Goal: Task Accomplishment & Management: Complete application form

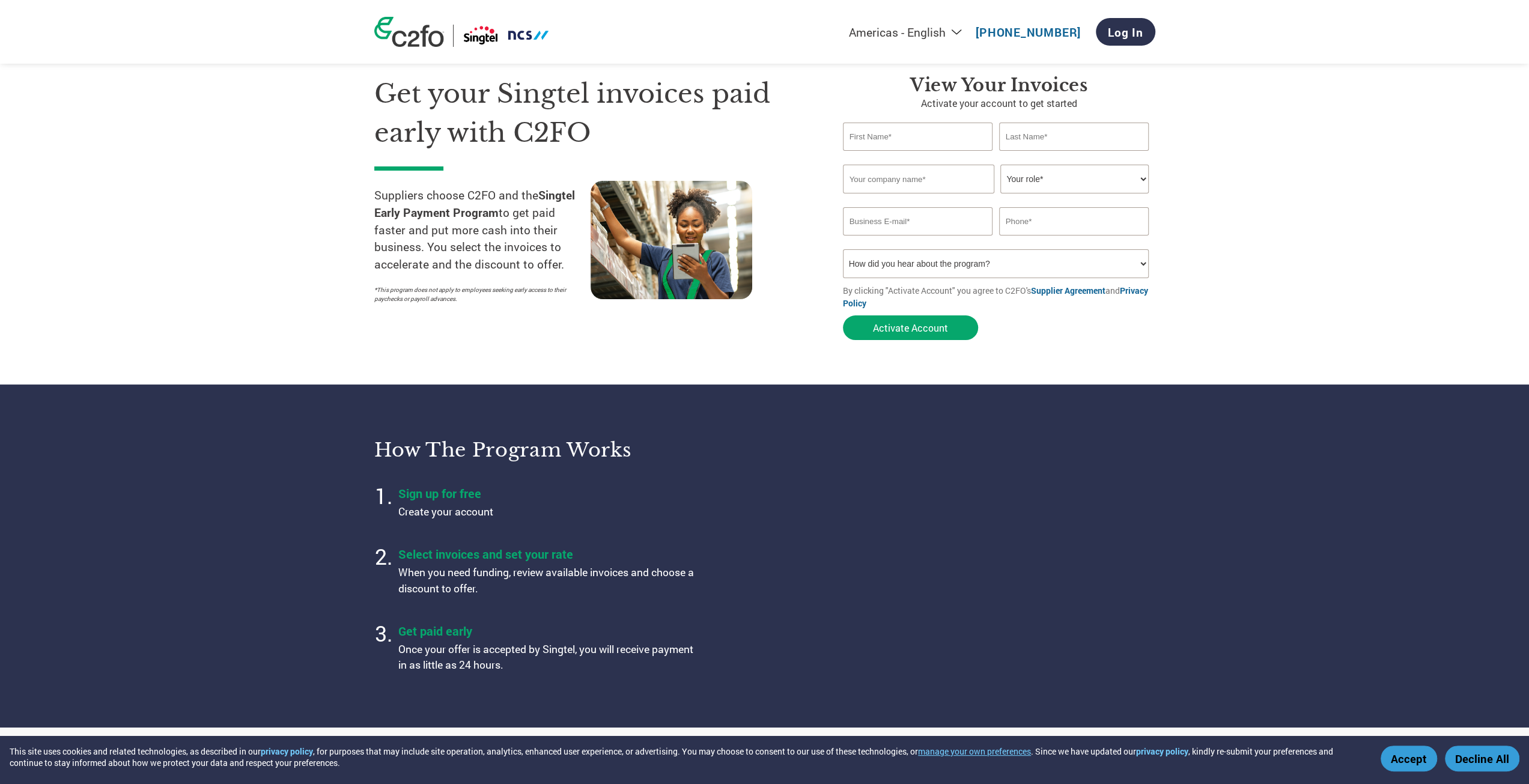
scroll to position [60, 0]
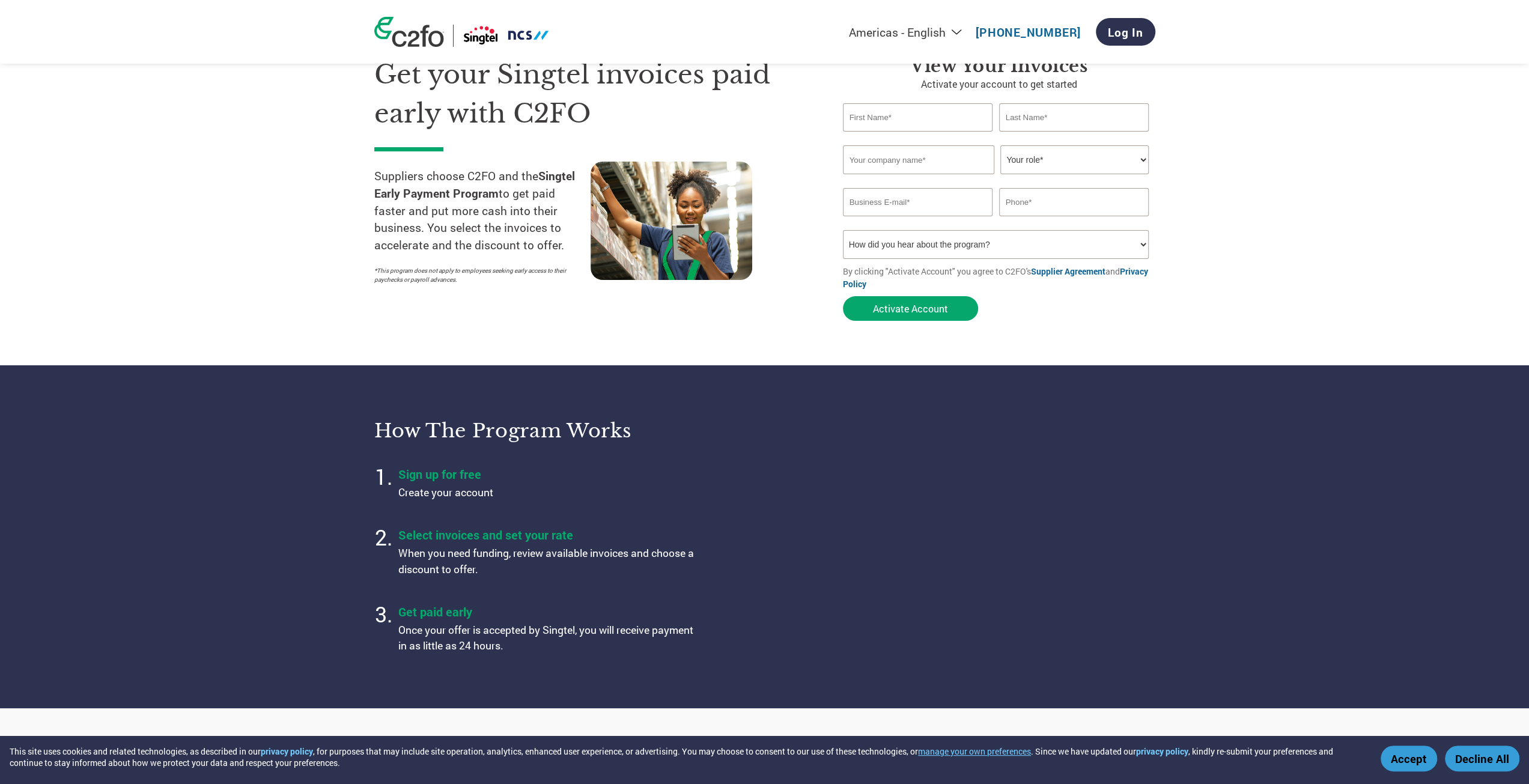
click at [1208, 543] on section "How the program works Sign up for free Create your account Select invoices and …" at bounding box center [764, 536] width 1529 height 342
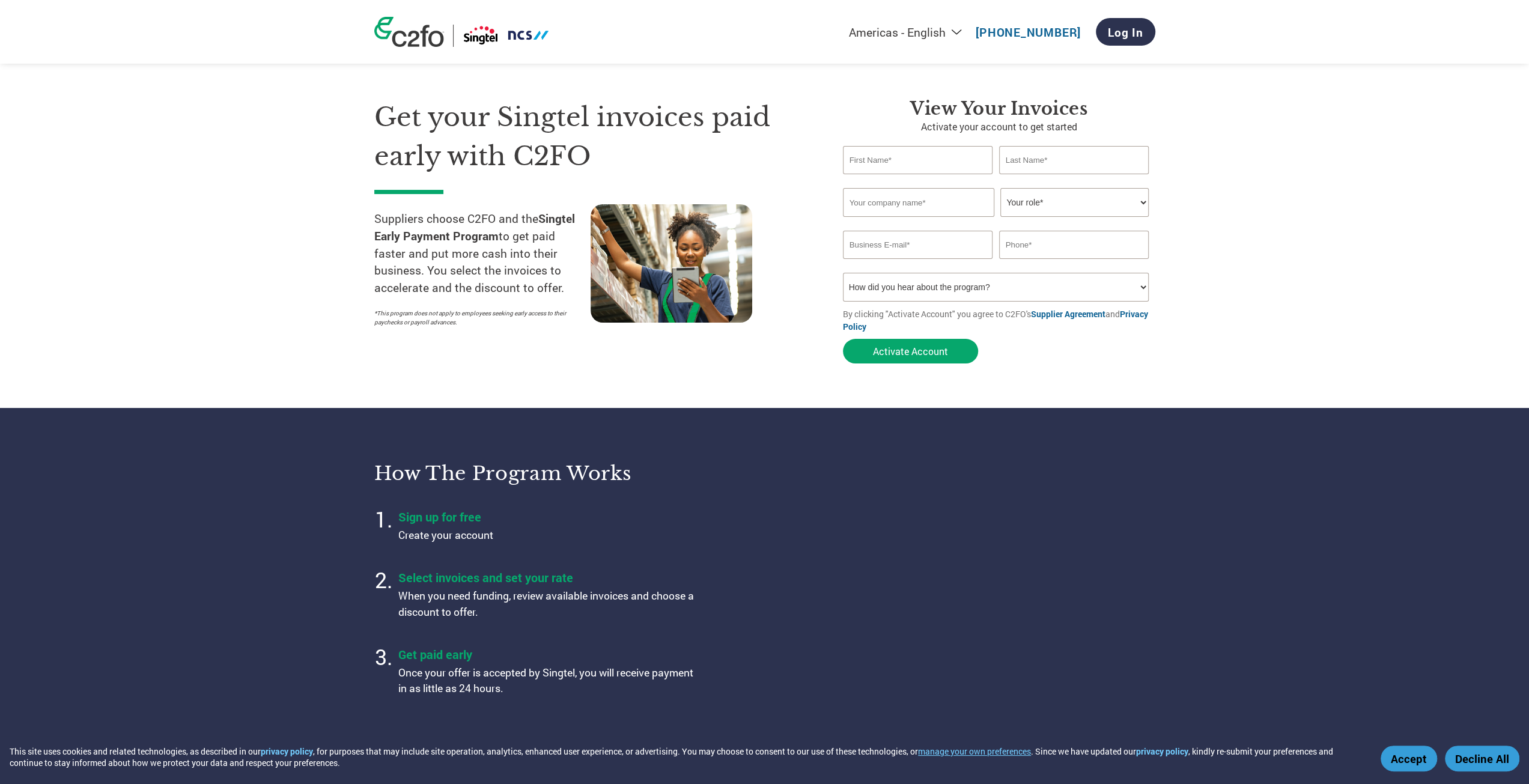
scroll to position [0, 0]
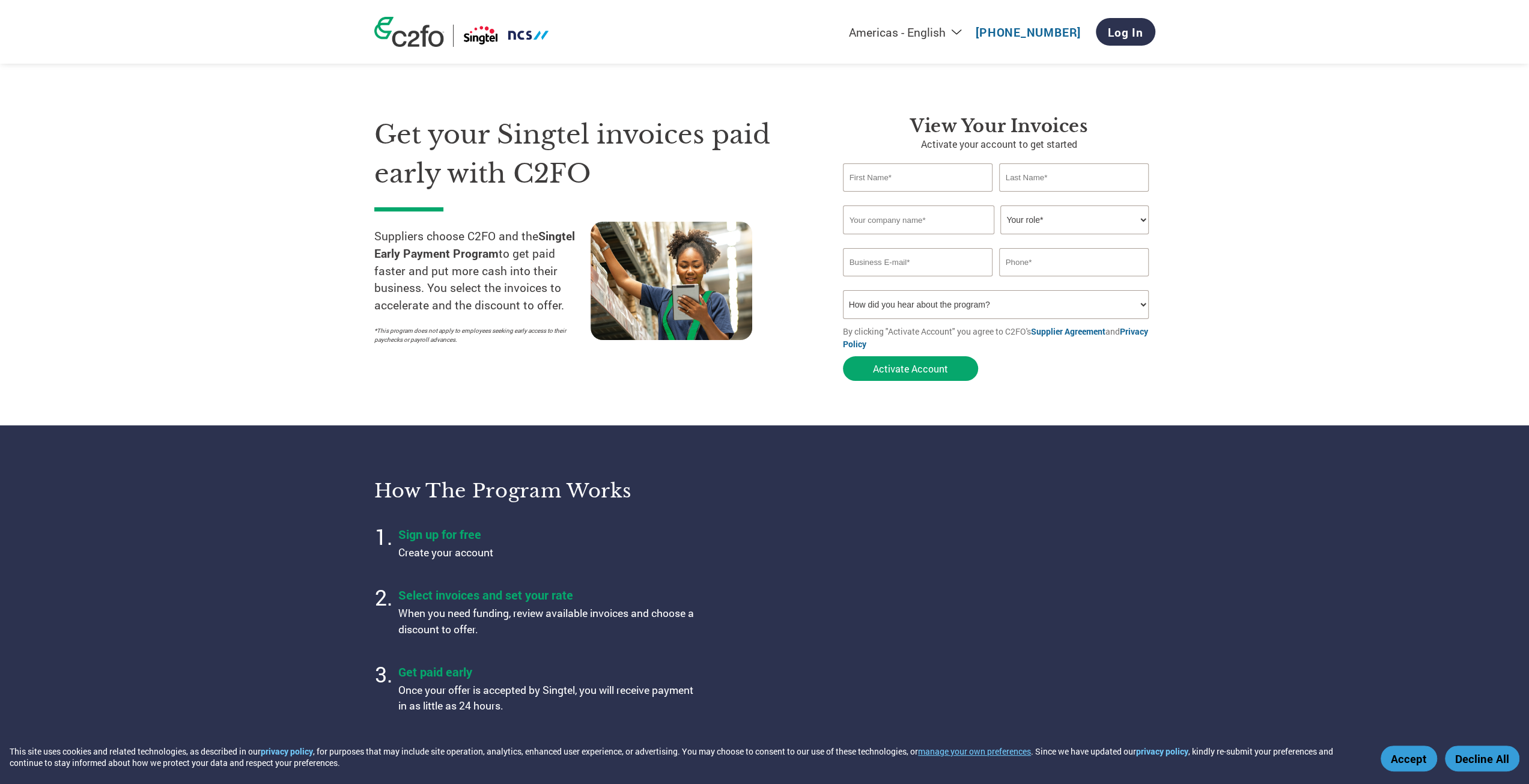
click at [864, 177] on input "text" at bounding box center [918, 177] width 150 height 28
click at [882, 180] on input "text" at bounding box center [918, 177] width 150 height 28
type input "[PERSON_NAME]"
type input "Lim"
type input "Red Alphacybersecurity Pte Ltd"
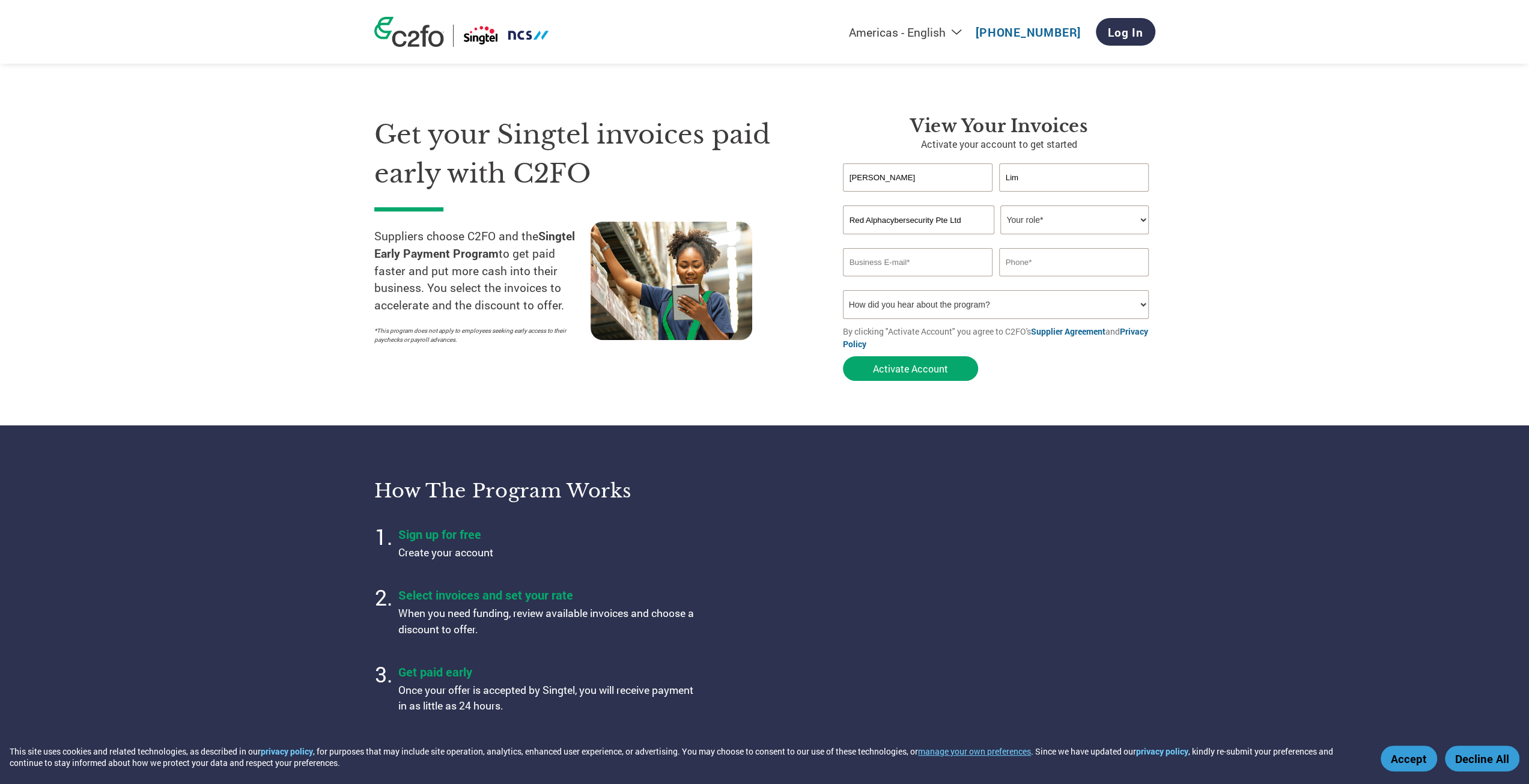
click at [1108, 204] on div "Invalid first name or first name is too long Invalid last name or last name is …" at bounding box center [999, 198] width 312 height 14
click at [1103, 208] on select "Your role* CFO Controller Credit Manager Finance Director Treasurer CEO Preside…" at bounding box center [1074, 220] width 149 height 29
select select "CFO"
click at [1000, 206] on select "Your role* CFO Controller Credit Manager Finance Director Treasurer CEO Preside…" at bounding box center [1074, 220] width 149 height 29
click at [937, 253] on input "email" at bounding box center [918, 262] width 150 height 28
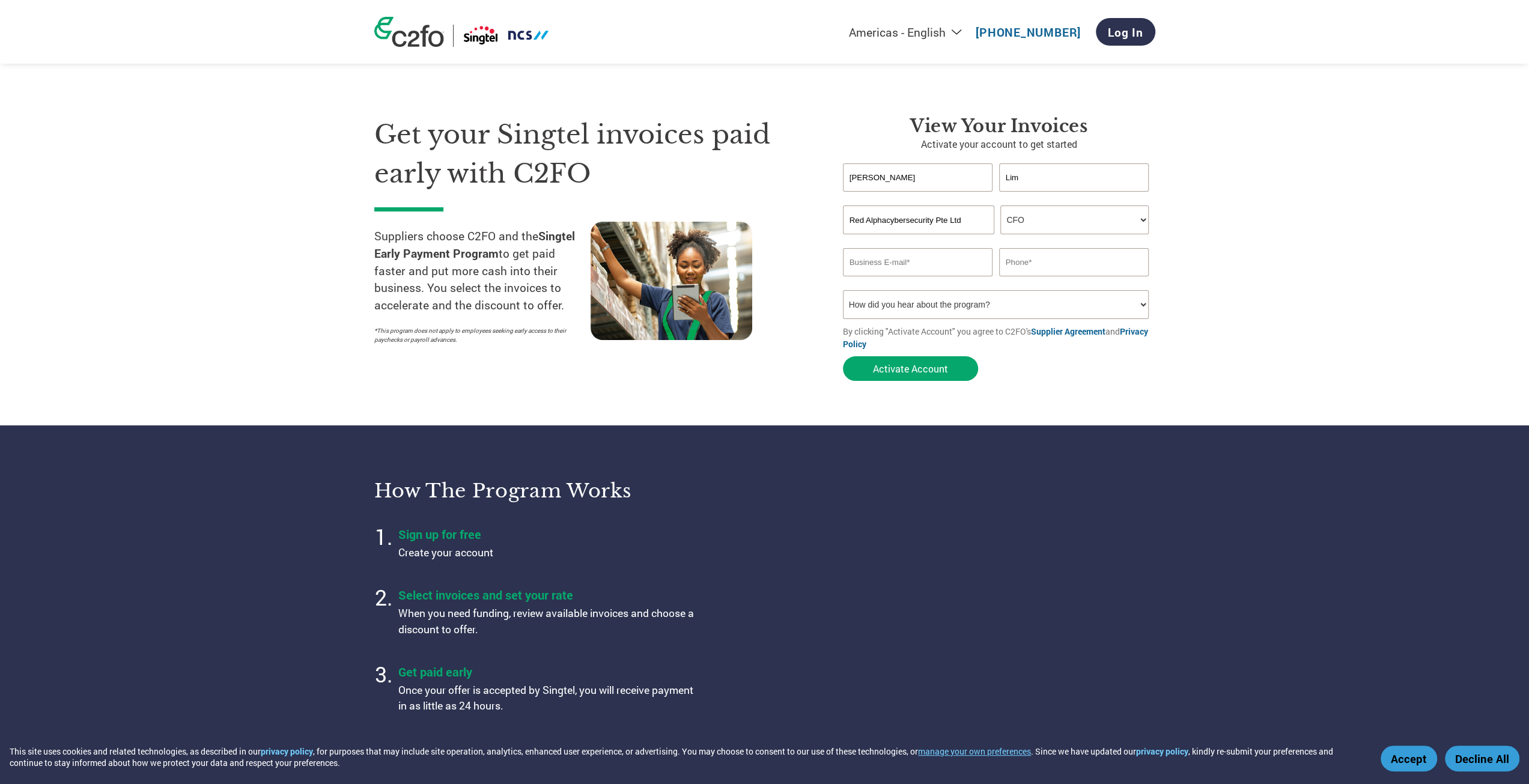
click at [947, 221] on input "Red Alphacybersecurity Pte Ltd" at bounding box center [918, 220] width 151 height 29
click at [907, 265] on input "email" at bounding box center [918, 262] width 150 height 28
type input "martin@redalphacyber.com"
click at [1024, 262] on input "text" at bounding box center [1073, 262] width 150 height 28
type input "94500550"
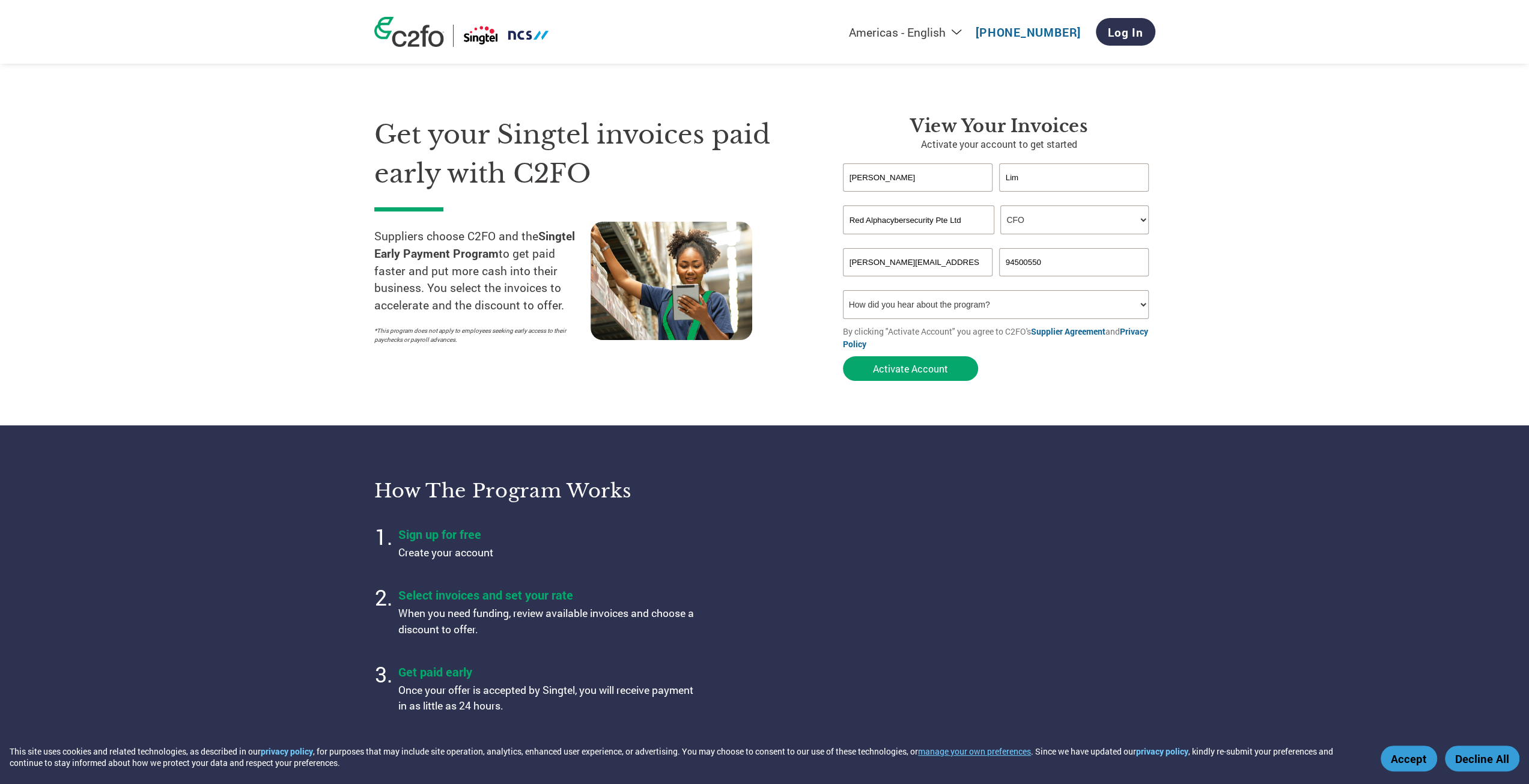
click at [963, 297] on select "How did you hear about the program? Received a letter Email Social Media Online…" at bounding box center [996, 304] width 306 height 29
click at [1358, 243] on section "Get your Singtel invoices paid early with C2FO Suppliers choose C2FO and the Si…" at bounding box center [764, 236] width 1529 height 377
drag, startPoint x: 956, startPoint y: 304, endPoint x: 950, endPoint y: 301, distance: 6.7
click at [958, 302] on select "How did you hear about the program? Received a letter Email Social Media Online…" at bounding box center [996, 304] width 306 height 29
select select "Other"
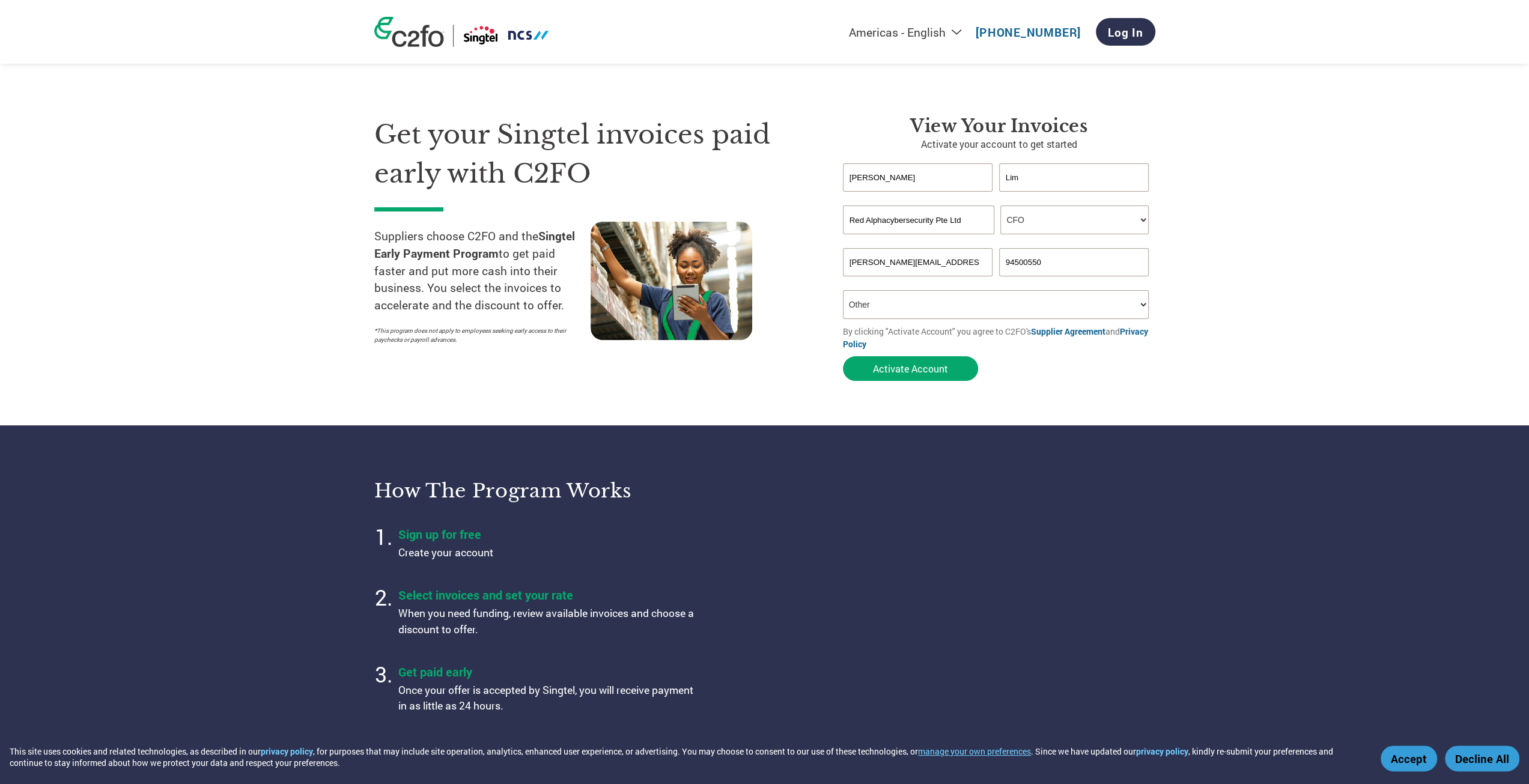
click at [843, 292] on select "How did you hear about the program? Received a letter Email Social Media Online…" at bounding box center [996, 304] width 306 height 29
drag, startPoint x: 1272, startPoint y: 300, endPoint x: 1077, endPoint y: 355, distance: 202.6
click at [1272, 299] on section "Get your Singtel invoices paid early with C2FO Suppliers choose C2FO and the Si…" at bounding box center [764, 236] width 1529 height 377
click at [929, 367] on button "Activate Account" at bounding box center [910, 368] width 135 height 25
click at [925, 177] on input "text" at bounding box center [918, 177] width 150 height 28
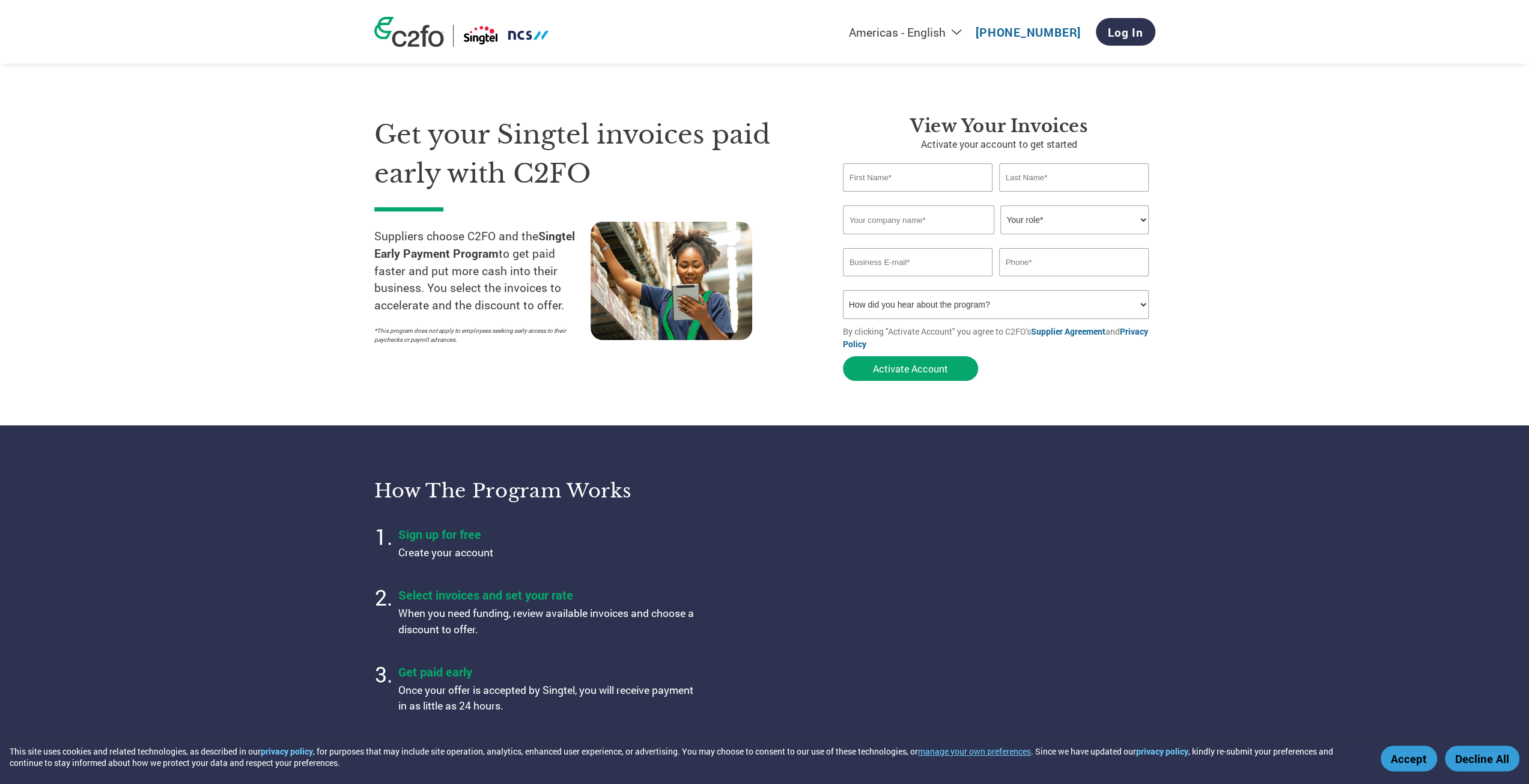
type input "[PERSON_NAME]"
click at [1061, 161] on div "View Your Invoices Activate your account to get started [PERSON_NAME] first nam…" at bounding box center [999, 251] width 312 height 272
click at [1060, 175] on input "text" at bounding box center [1073, 177] width 150 height 28
type input "Lim"
click at [950, 219] on input "text" at bounding box center [918, 220] width 151 height 29
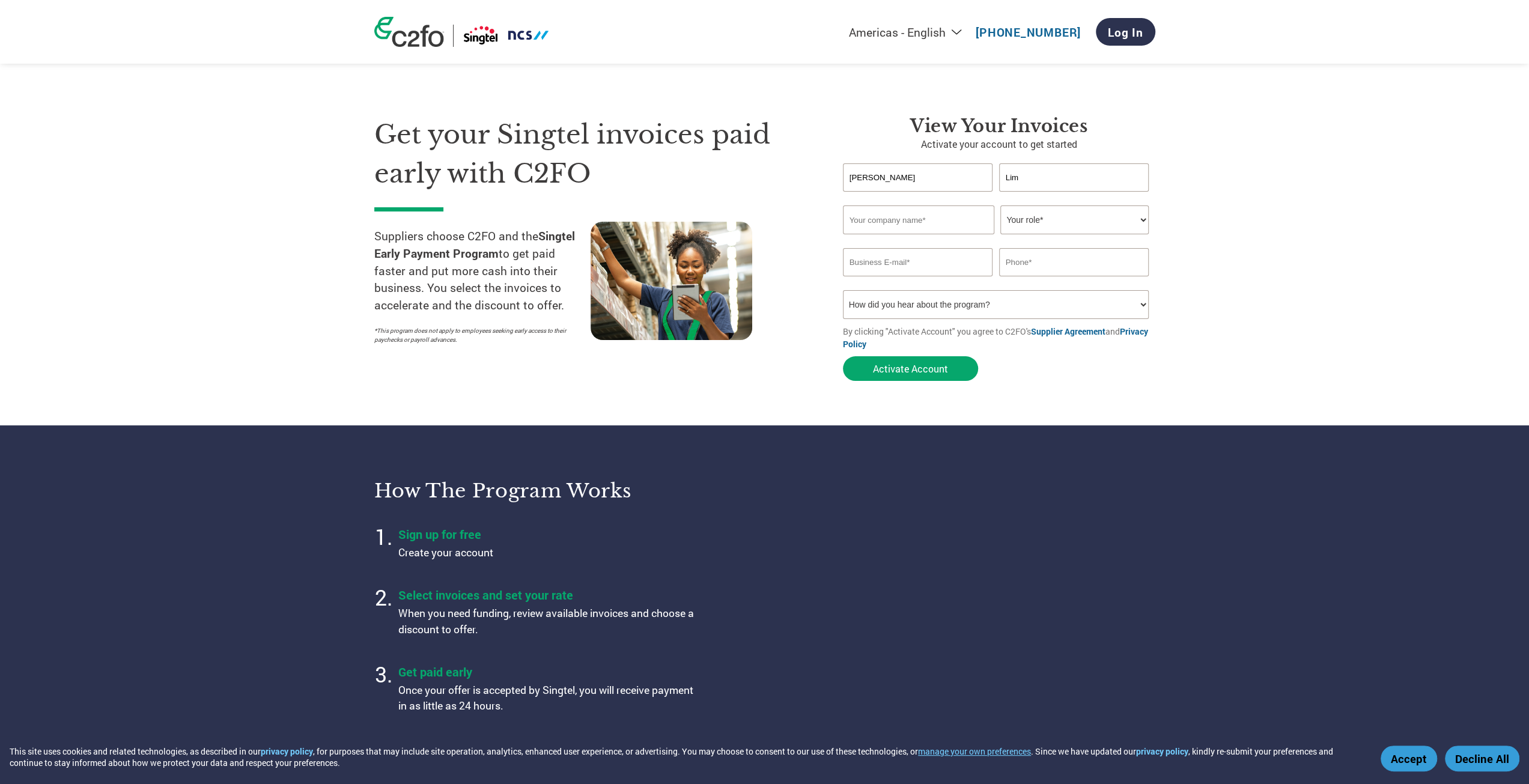
type input "Red Alphacybersecurity Pte Ltd"
click at [1060, 215] on select "Your role* CFO Controller Credit Manager Finance Director Treasurer CEO Preside…" at bounding box center [1074, 220] width 149 height 29
select select "CFO"
click at [1000, 206] on select "Your role* CFO Controller Credit Manager Finance Director Treasurer CEO Preside…" at bounding box center [1074, 220] width 149 height 29
click at [922, 259] on input "email" at bounding box center [918, 262] width 150 height 28
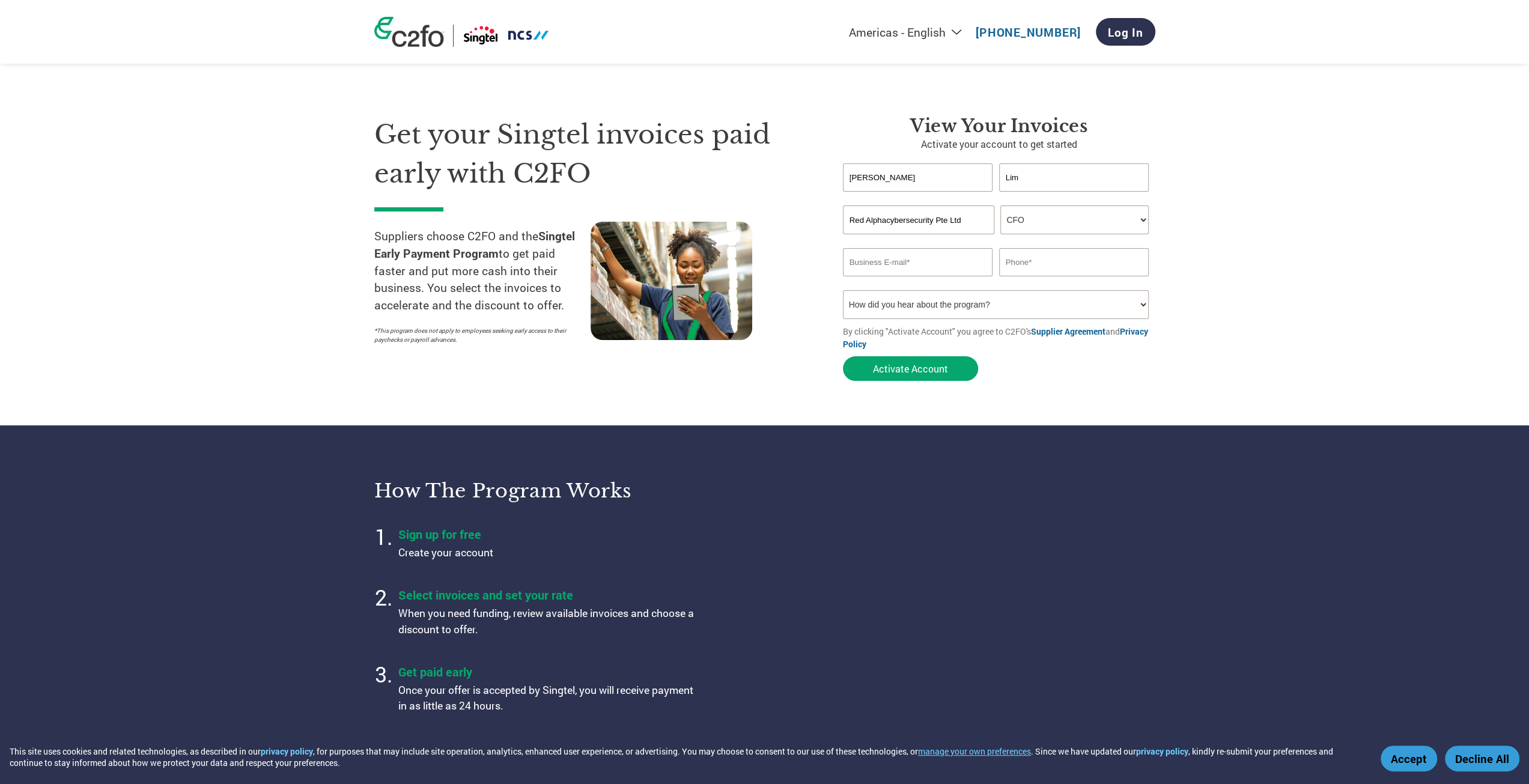
type input "martin@redalphacyber.com"
click at [1056, 252] on input "text" at bounding box center [1073, 262] width 150 height 28
type input "94500550"
click at [999, 311] on select "How did you hear about the program? Received a letter Email Social Media Online…" at bounding box center [996, 304] width 306 height 29
select select "Other"
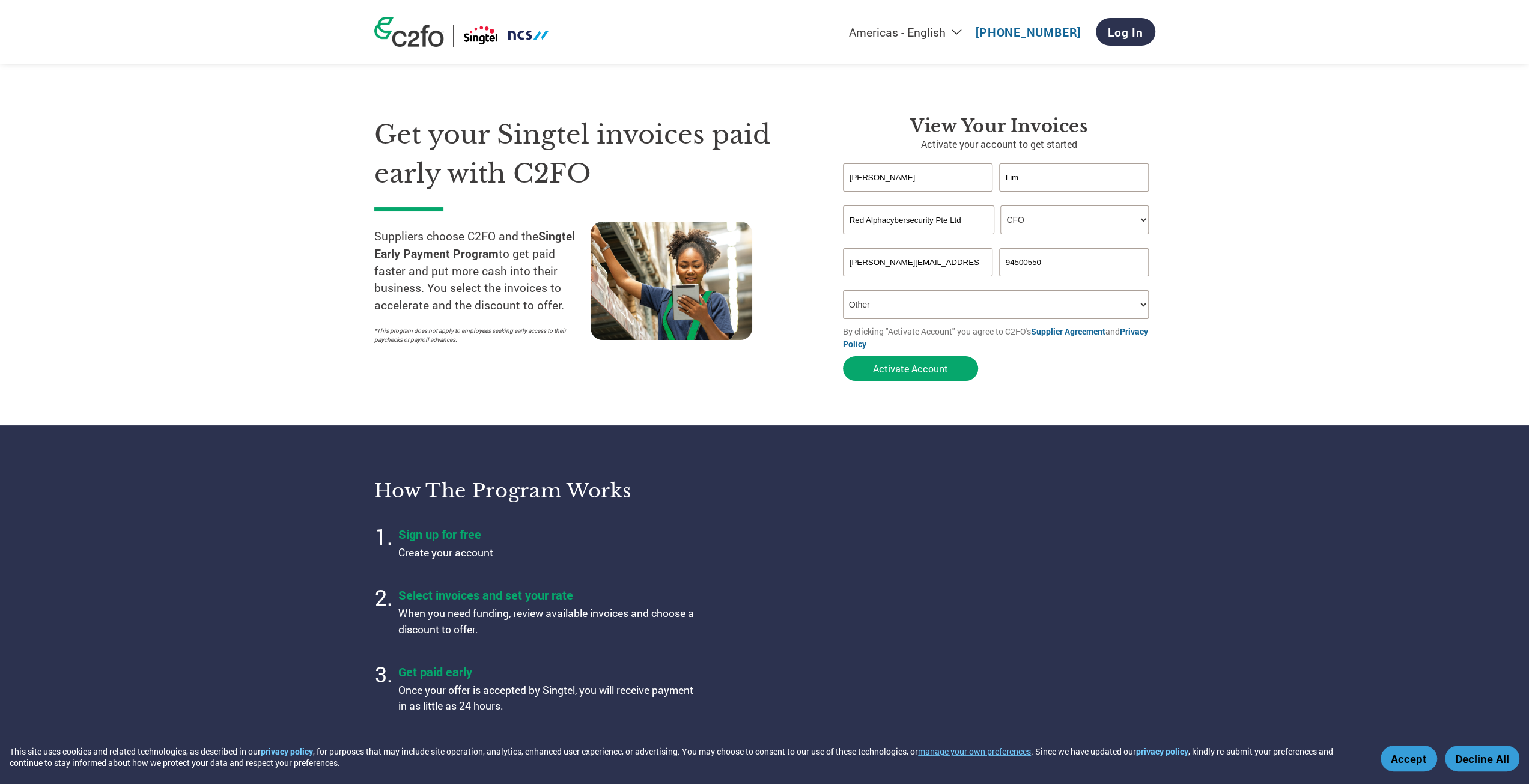
click at [843, 292] on select "How did you hear about the program? Received a letter Email Social Media Online…" at bounding box center [996, 304] width 306 height 29
click at [918, 366] on button "Activate Account" at bounding box center [910, 368] width 135 height 25
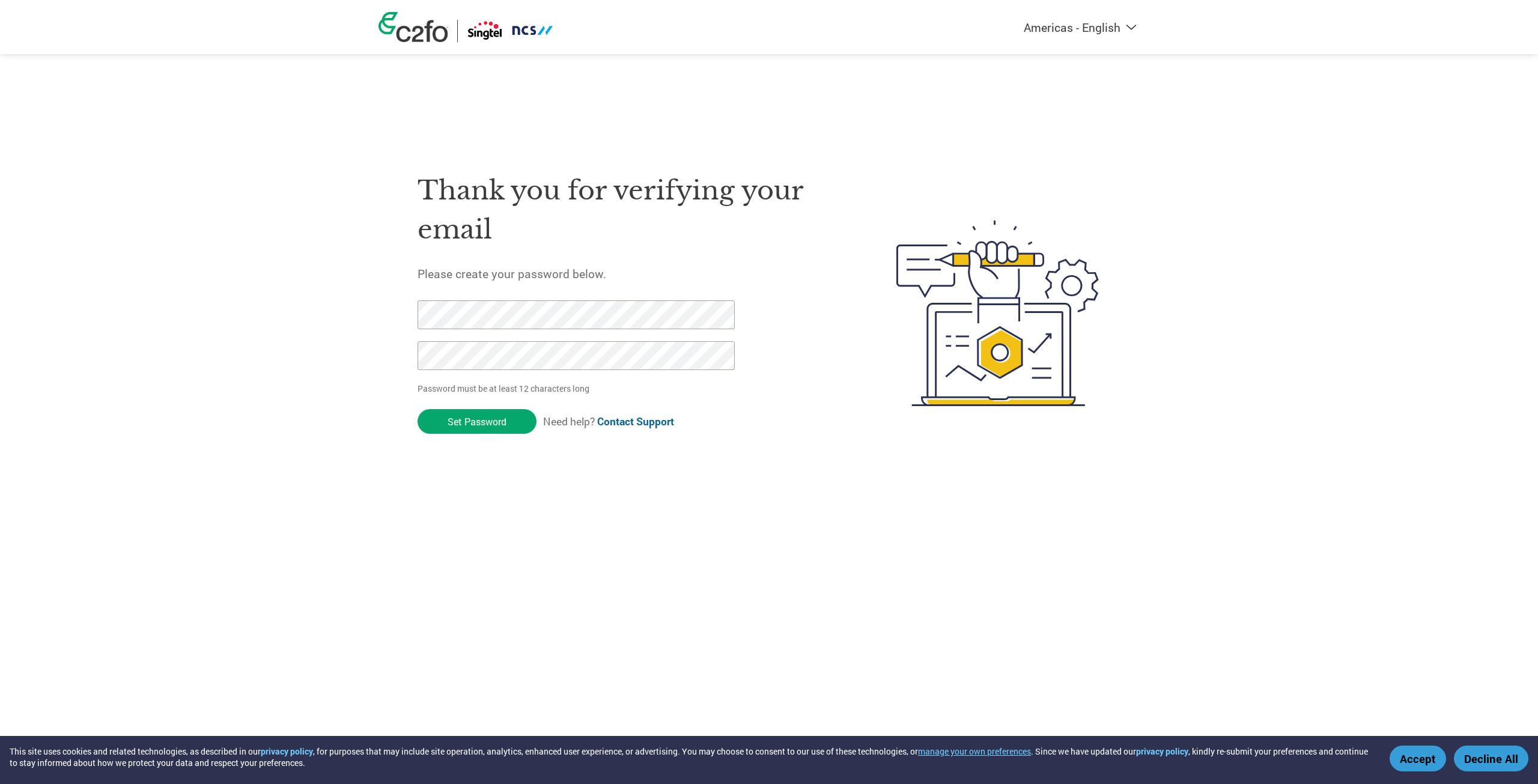
click at [473, 436] on form "Password must be at least 12 characters long Set Password Need help? Contact Su…" at bounding box center [586, 370] width 338 height 140
click at [324, 300] on div "Americas - English Américas - Español Américas - Português Amériques - Français…" at bounding box center [769, 265] width 1538 height 531
drag, startPoint x: 466, startPoint y: 422, endPoint x: 467, endPoint y: 416, distance: 6.1
click at [467, 416] on input "Set Password" at bounding box center [477, 421] width 119 height 25
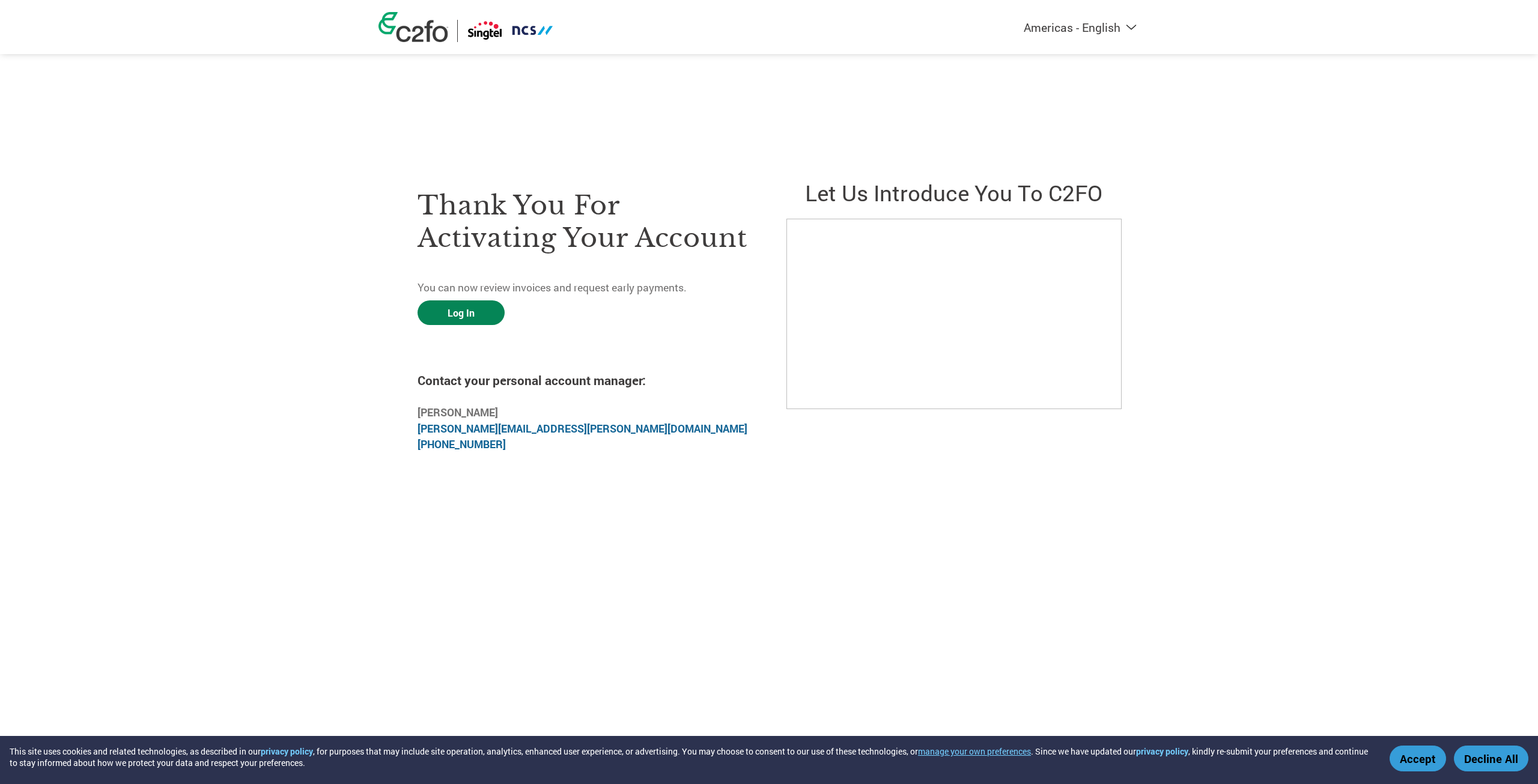
click at [480, 302] on link "Log In" at bounding box center [461, 313] width 87 height 25
